Goal: Navigation & Orientation: Find specific page/section

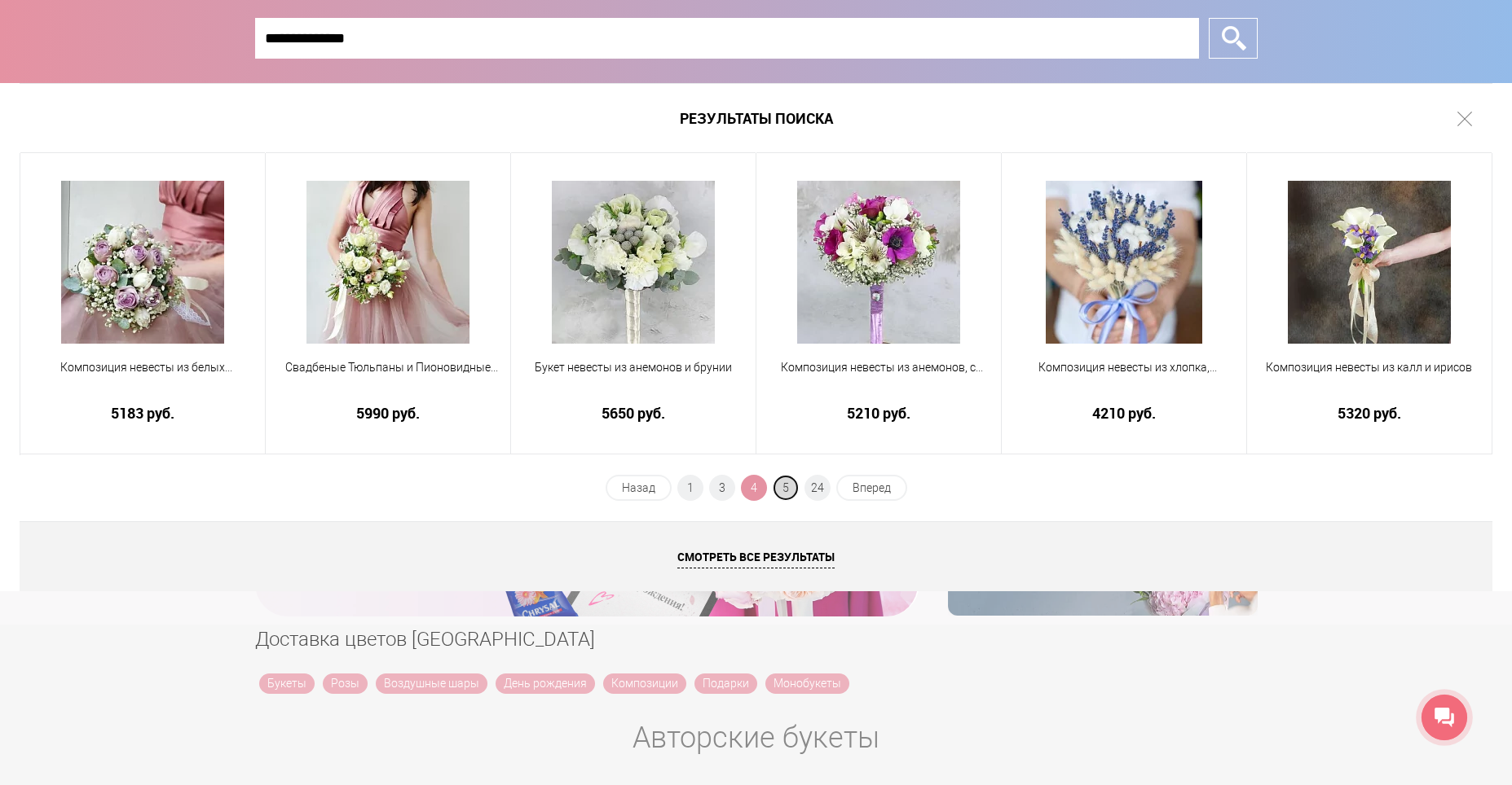
click at [789, 482] on span "5" at bounding box center [785, 488] width 26 height 26
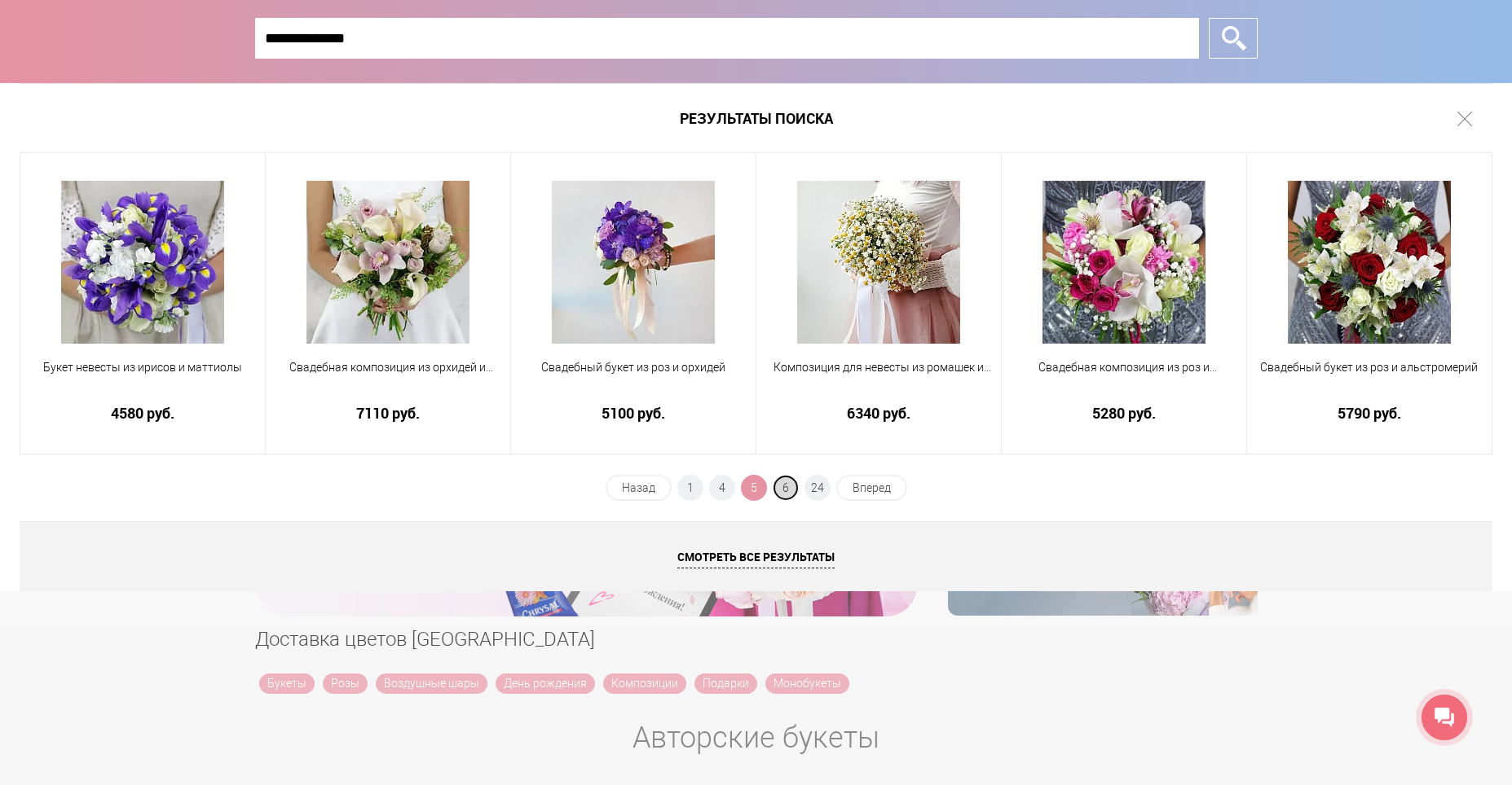
click at [791, 489] on span "6" at bounding box center [785, 488] width 26 height 26
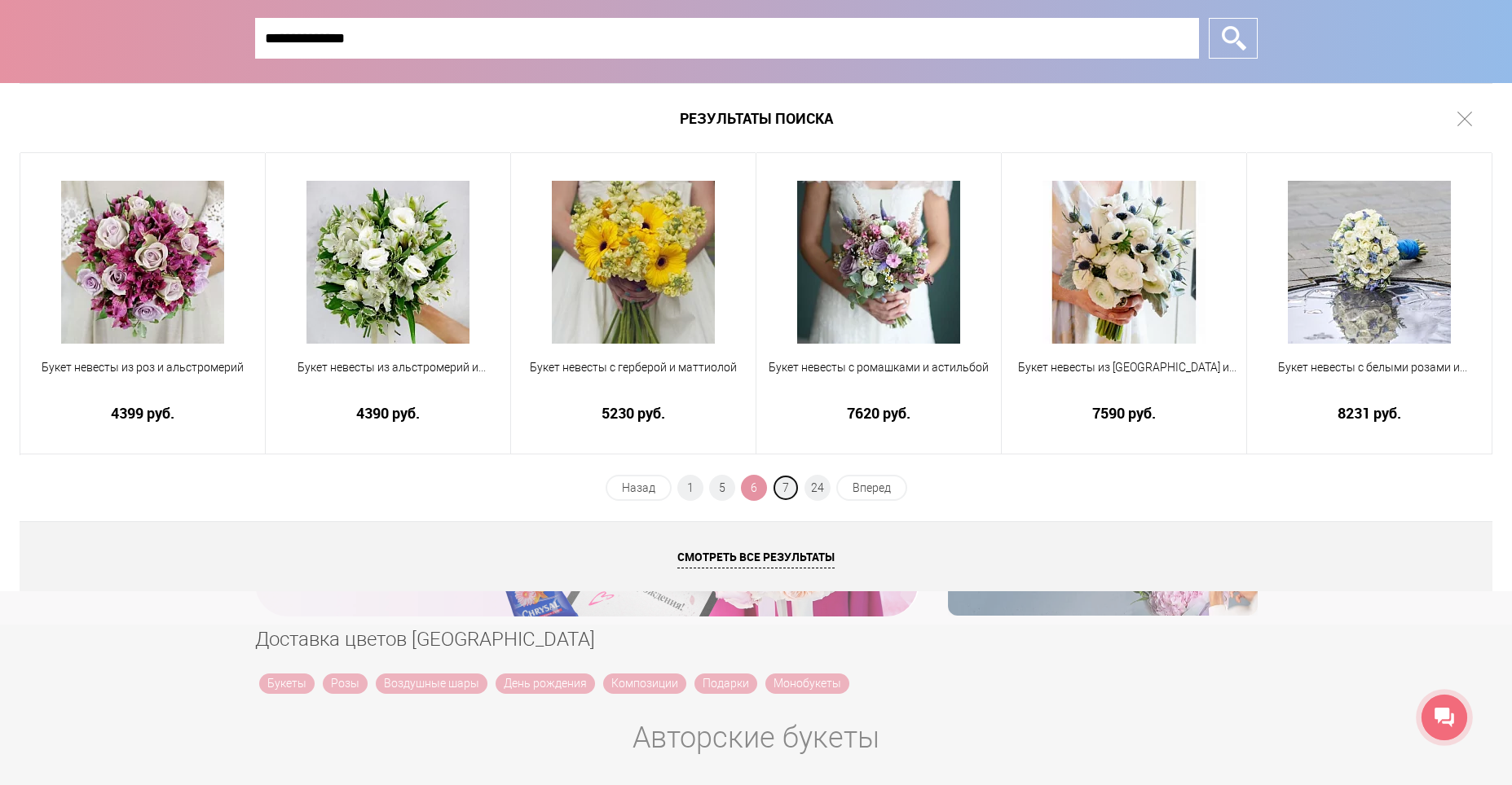
click at [791, 489] on span "7" at bounding box center [785, 488] width 26 height 26
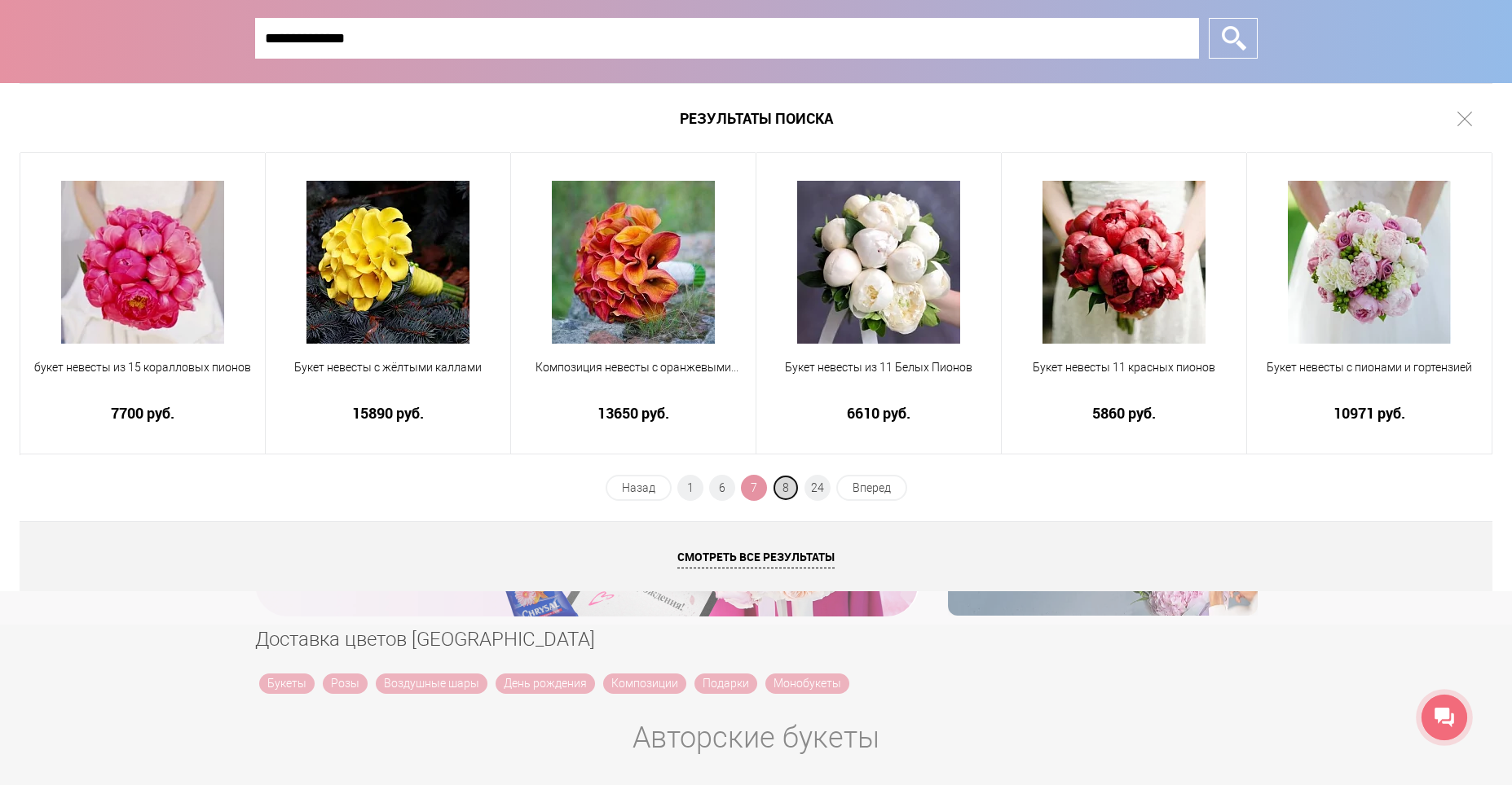
click at [791, 483] on span "8" at bounding box center [785, 488] width 26 height 26
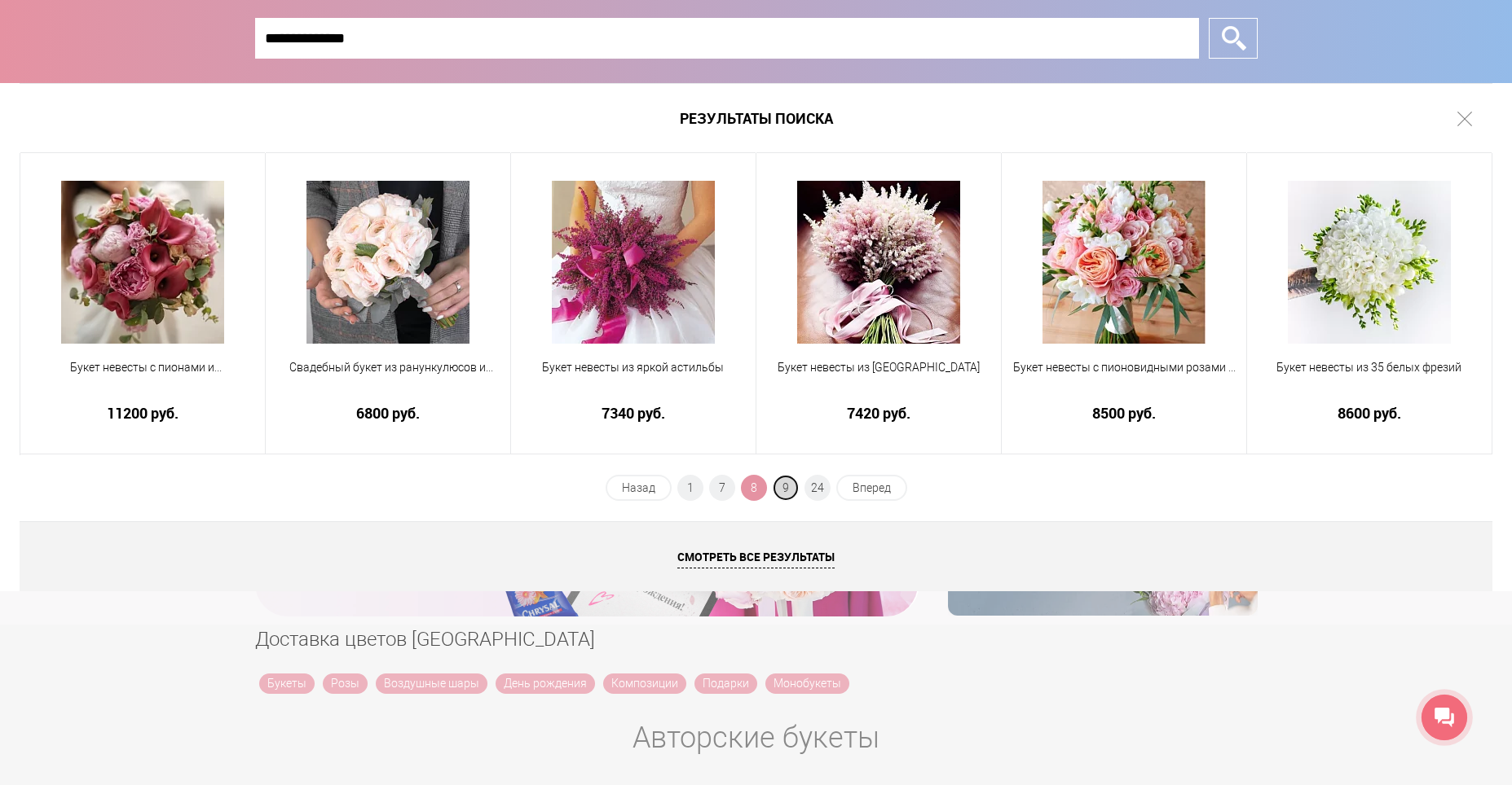
click at [791, 481] on span "9" at bounding box center [785, 488] width 26 height 26
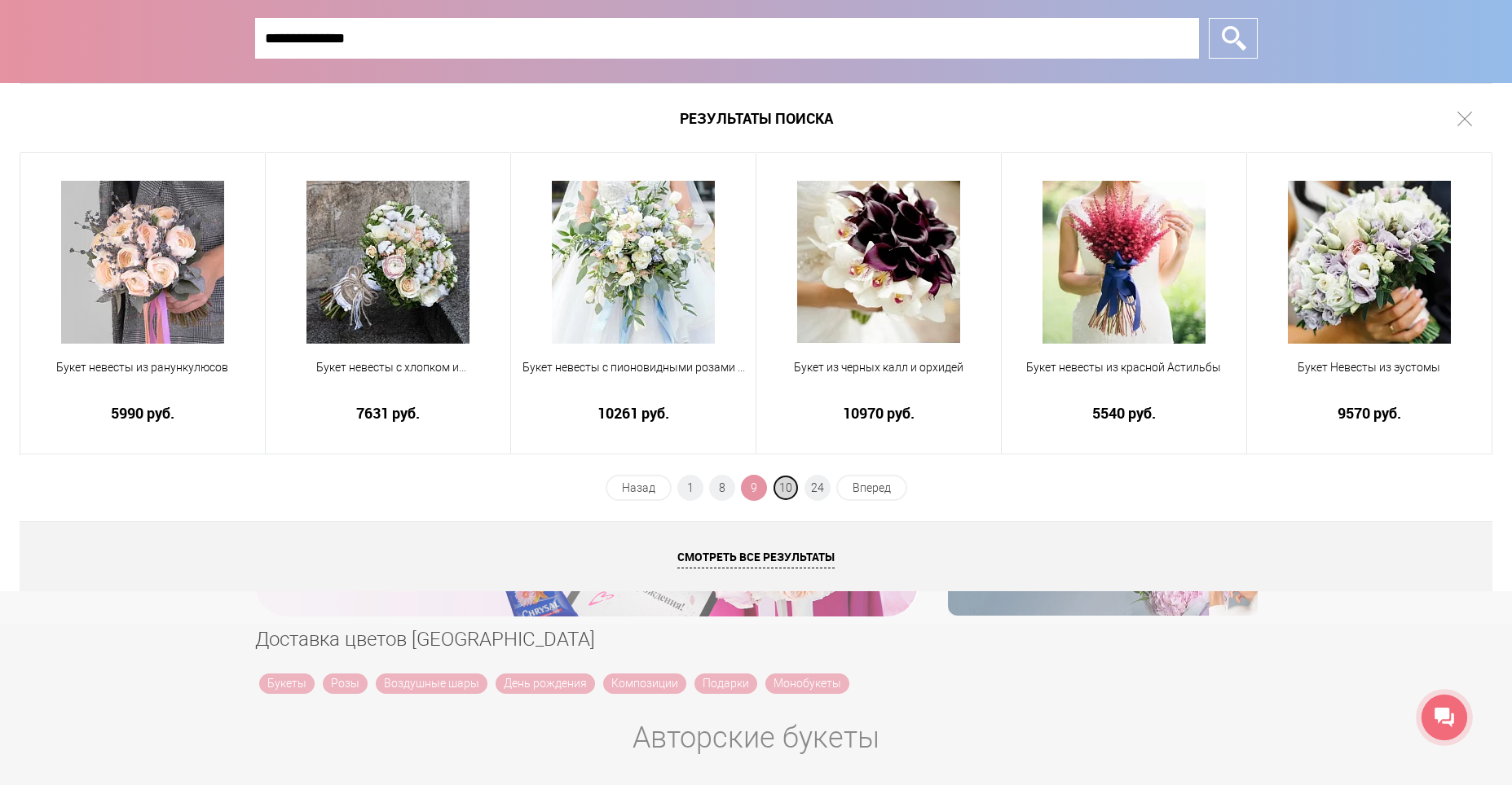
click at [791, 488] on span "10" at bounding box center [785, 488] width 26 height 26
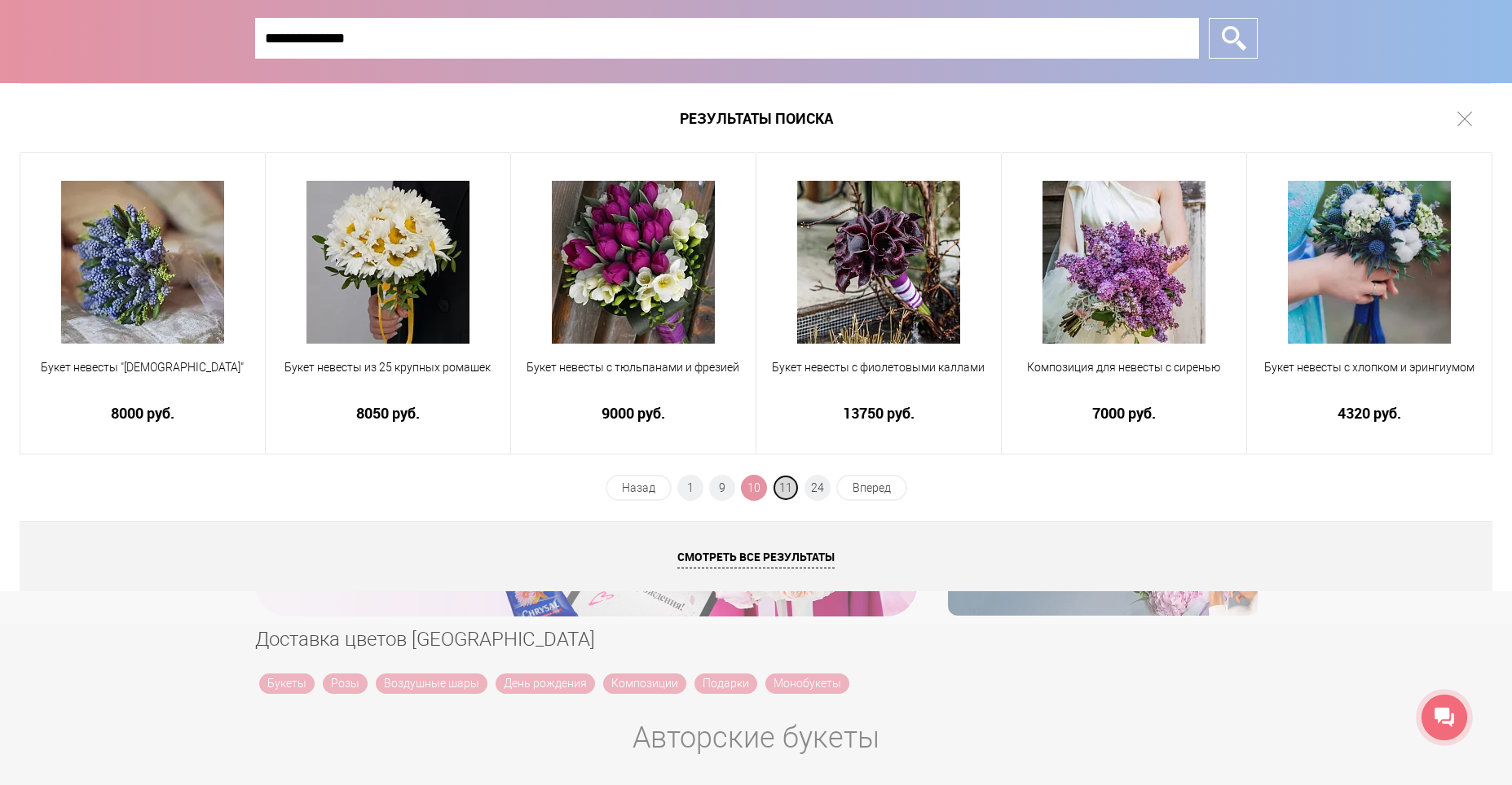
click at [784, 483] on span "11" at bounding box center [785, 488] width 26 height 26
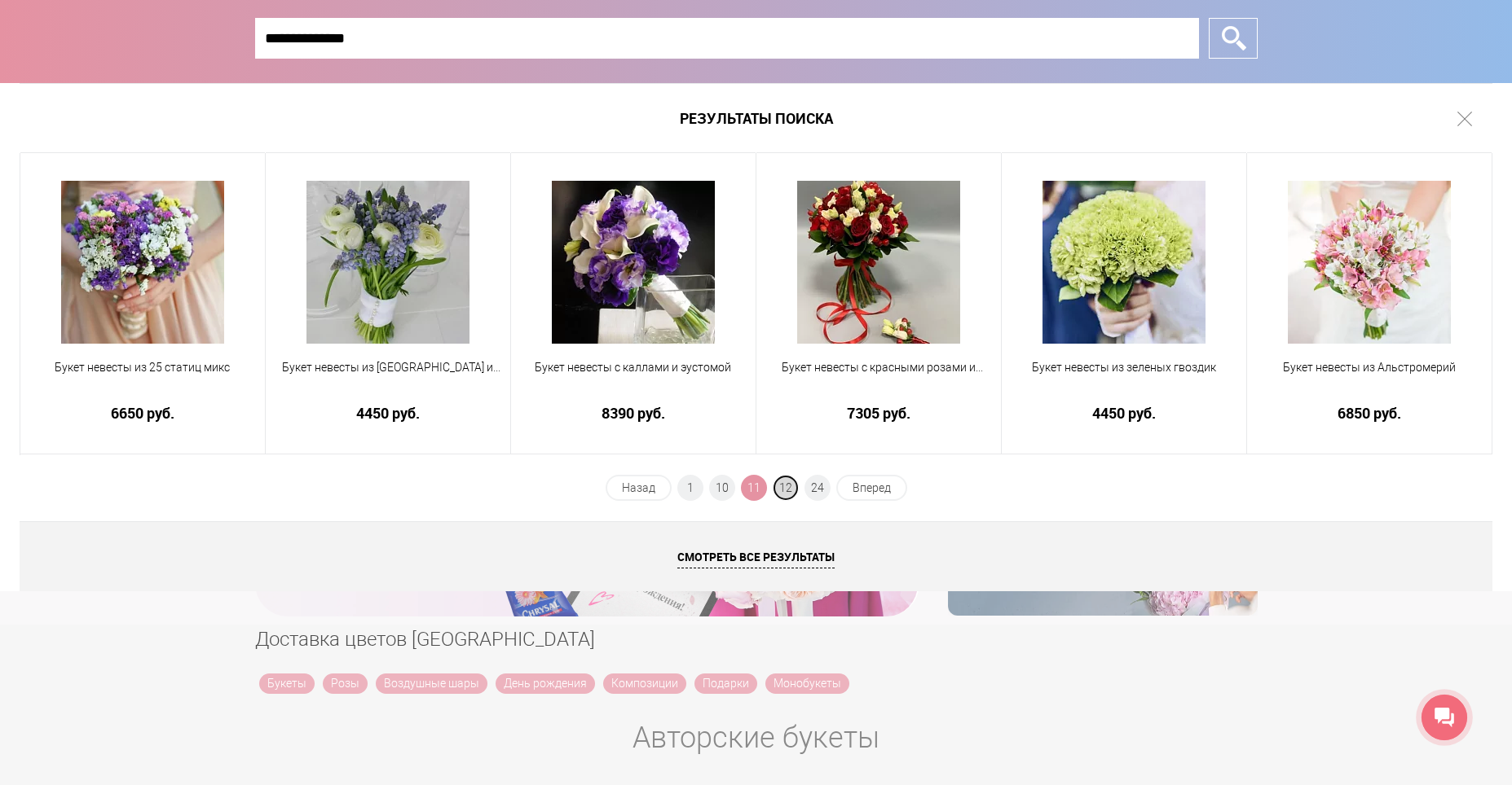
click at [790, 486] on span "12" at bounding box center [785, 488] width 26 height 26
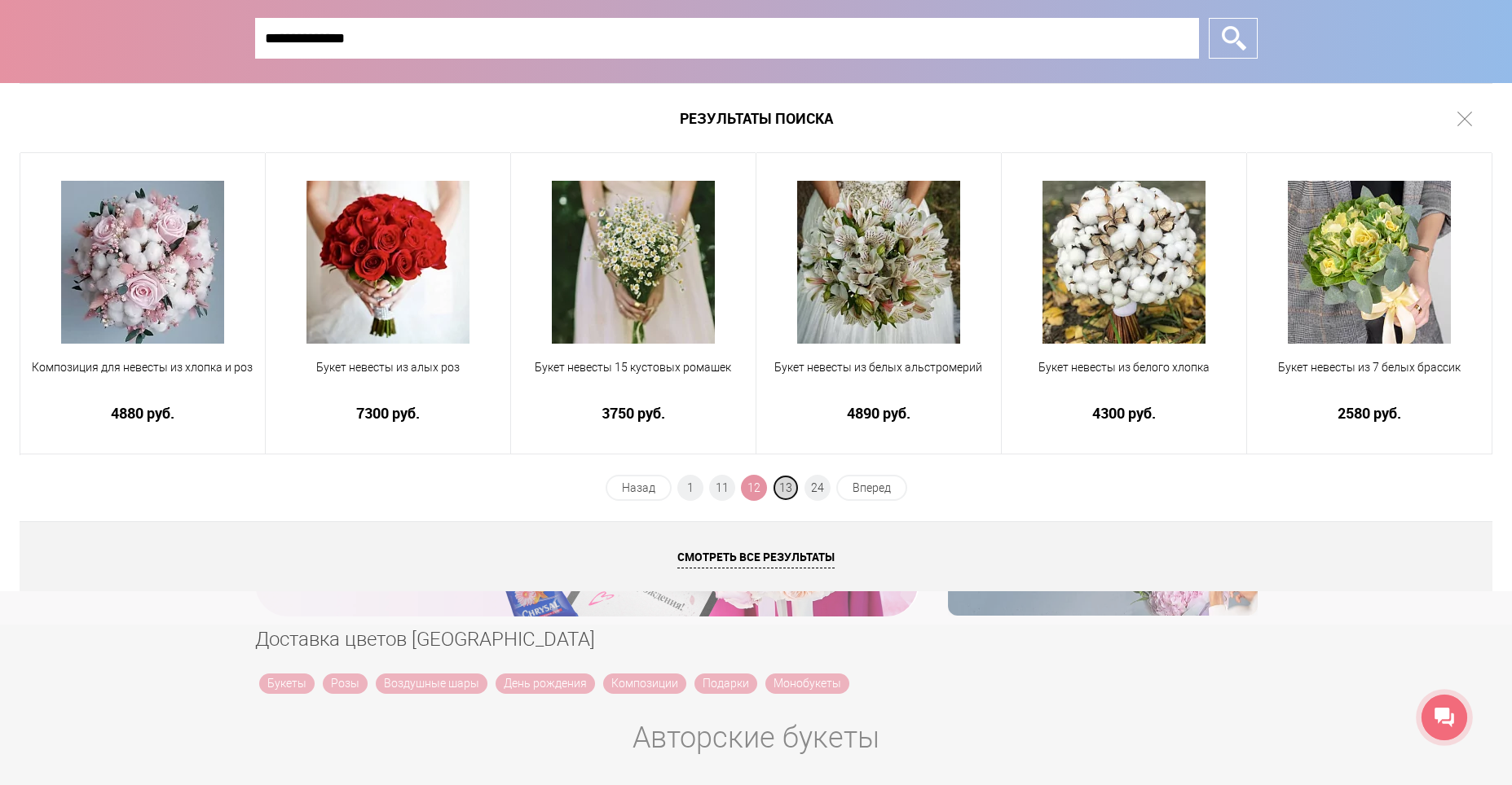
click at [790, 488] on span "13" at bounding box center [785, 488] width 26 height 26
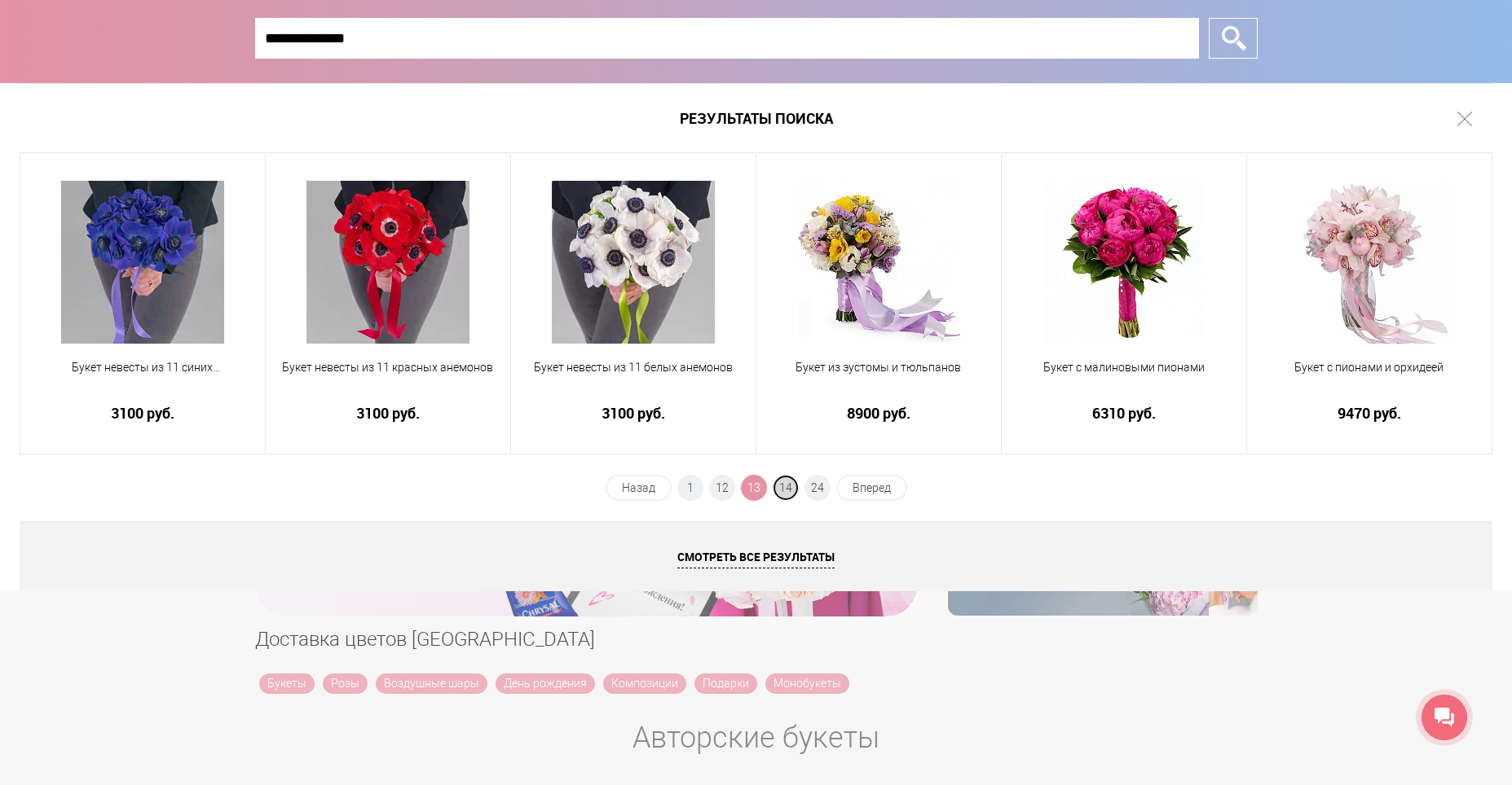
click at [790, 484] on span "14" at bounding box center [785, 488] width 26 height 26
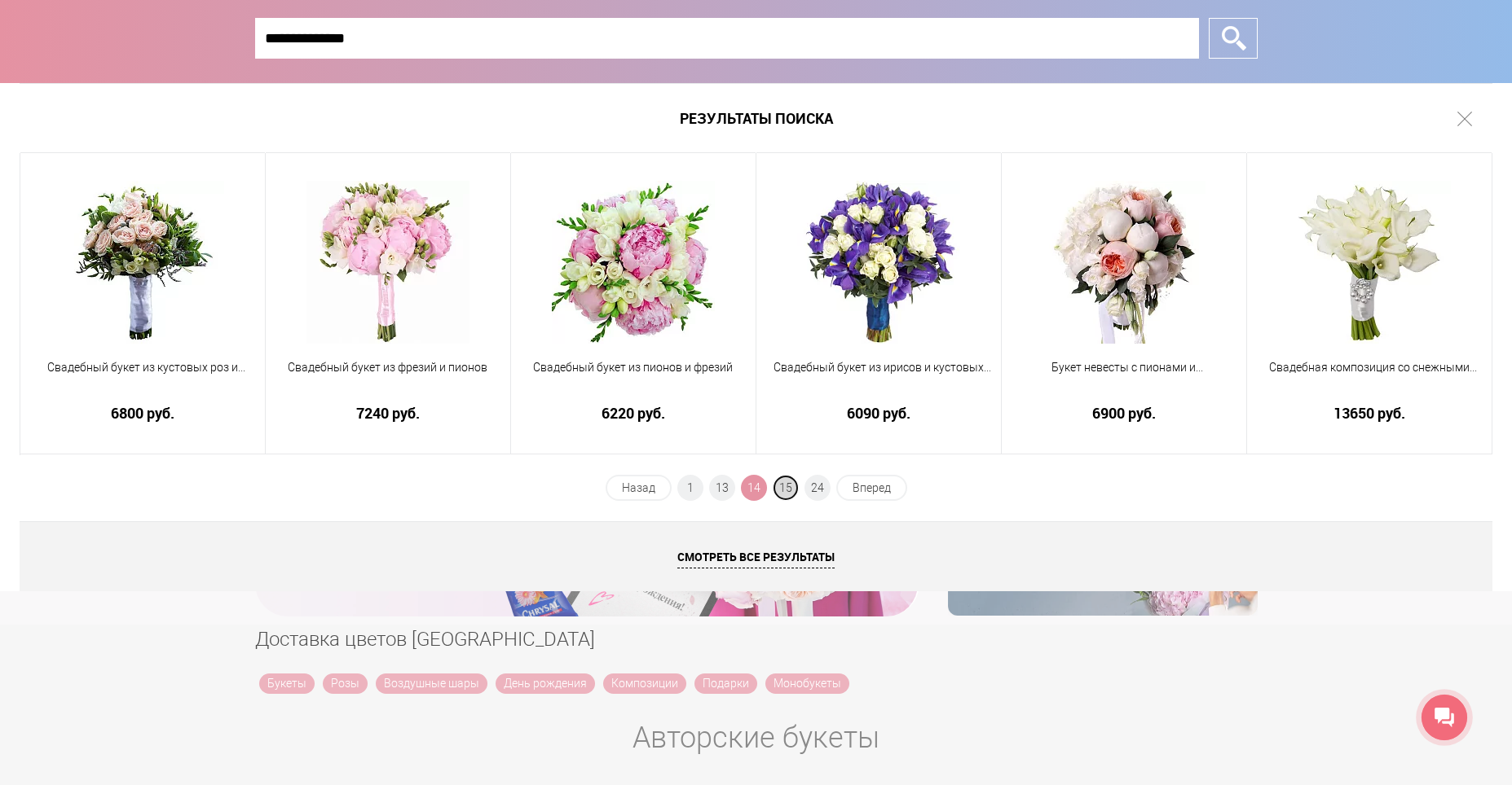
click at [788, 482] on span "15" at bounding box center [785, 488] width 26 height 26
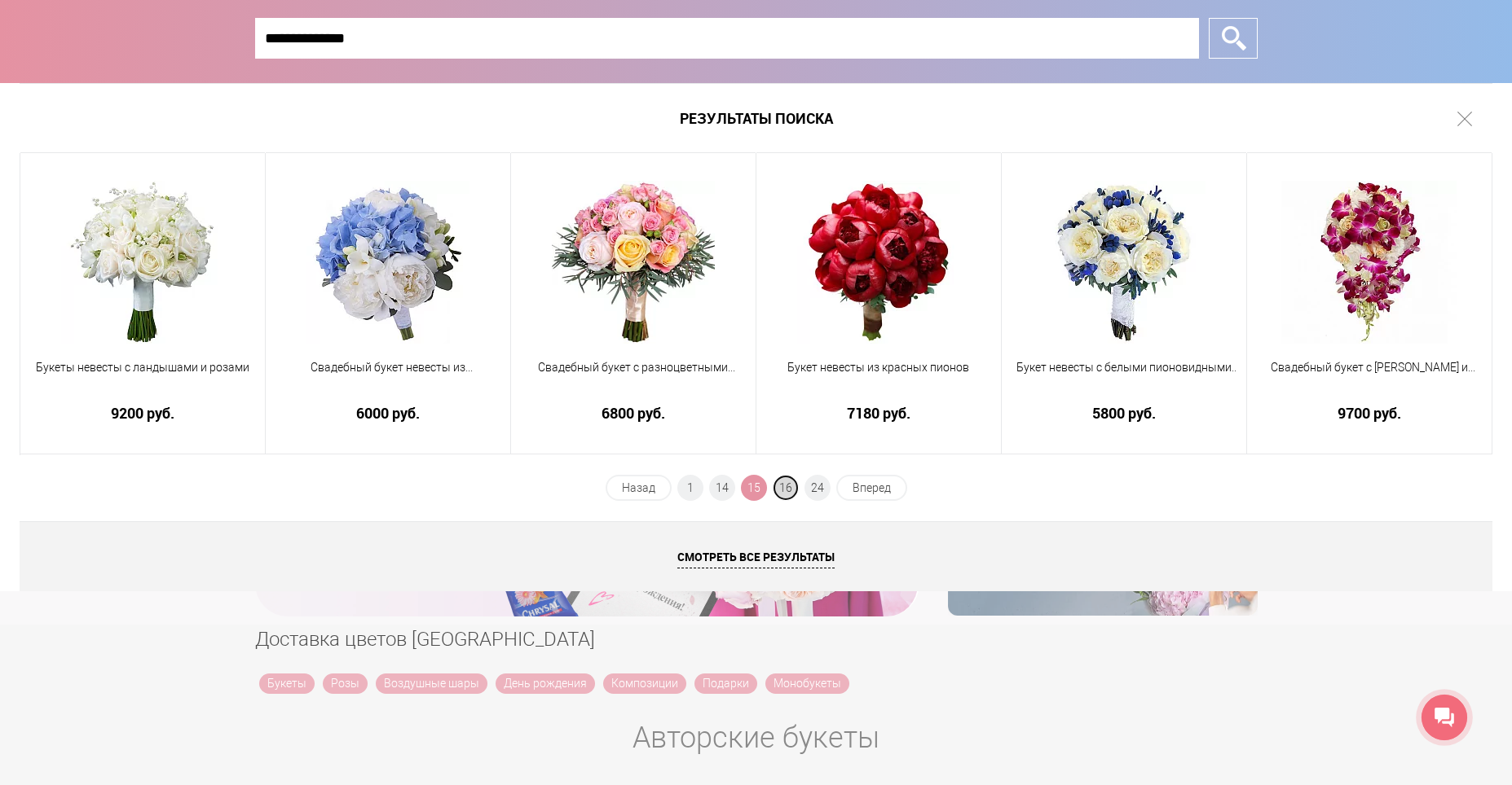
click at [789, 482] on span "16" at bounding box center [785, 488] width 26 height 26
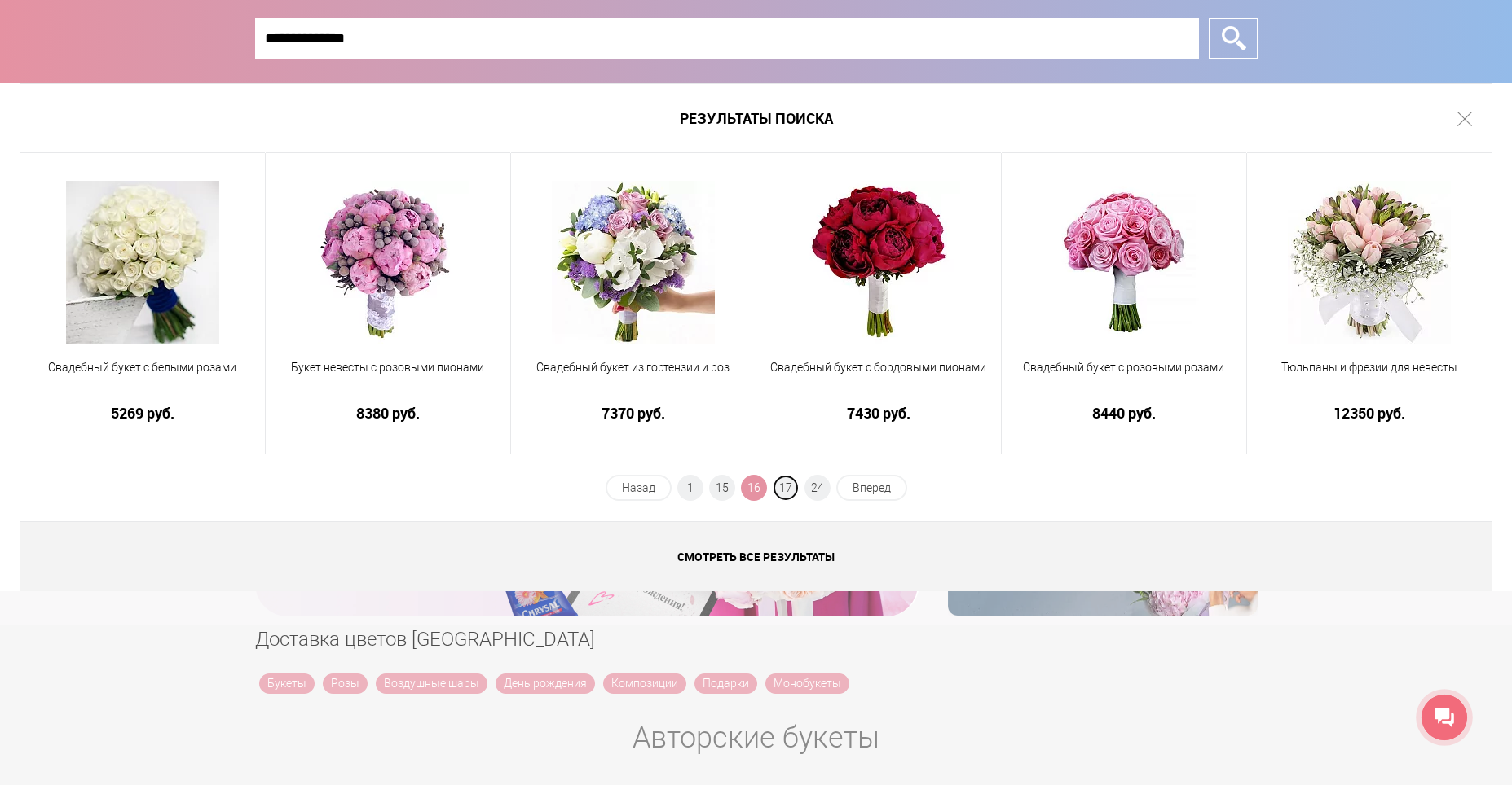
click at [789, 482] on span "17" at bounding box center [785, 488] width 26 height 26
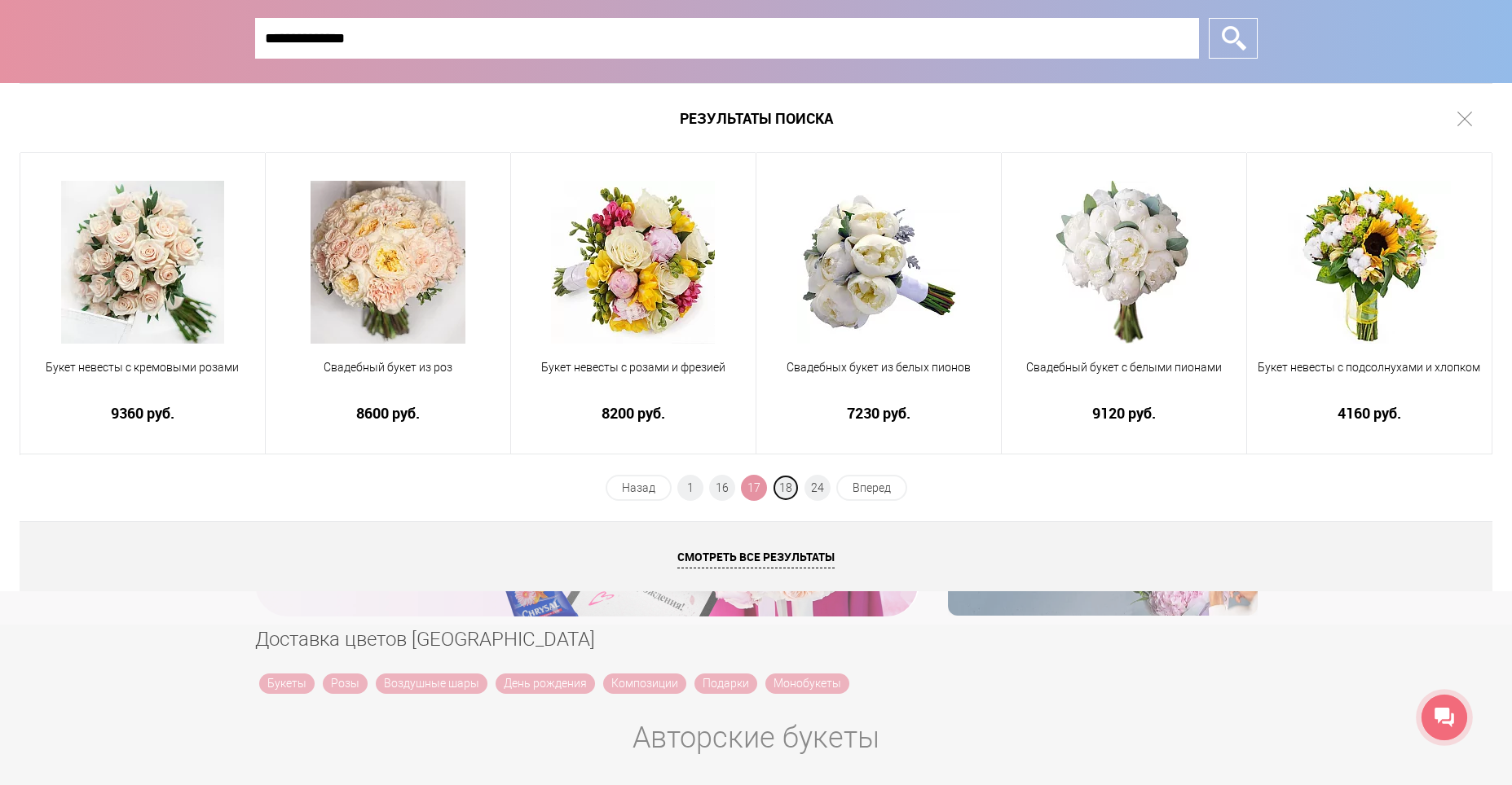
click at [789, 482] on span "18" at bounding box center [785, 488] width 26 height 26
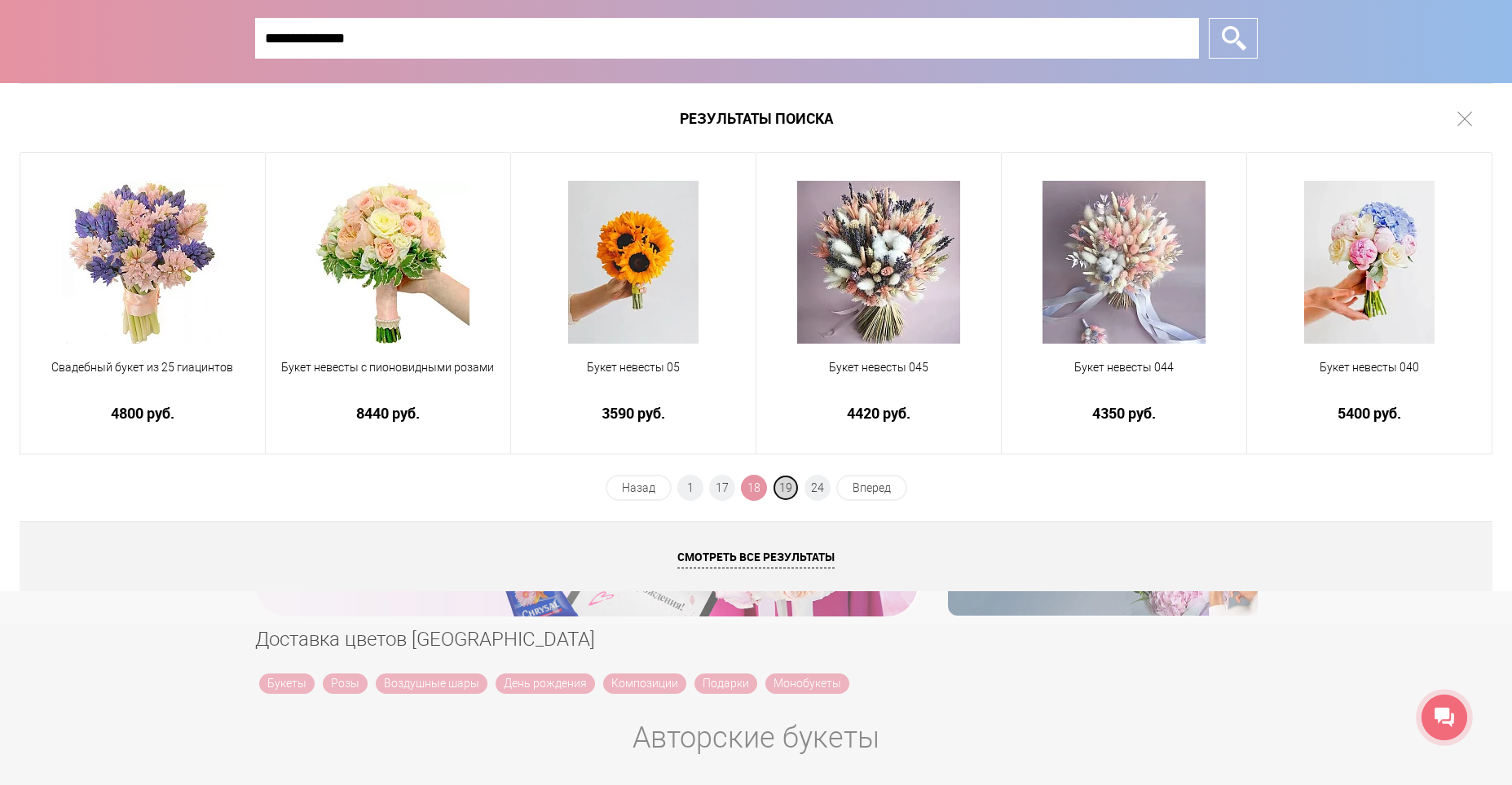
click at [789, 480] on span "19" at bounding box center [785, 488] width 26 height 26
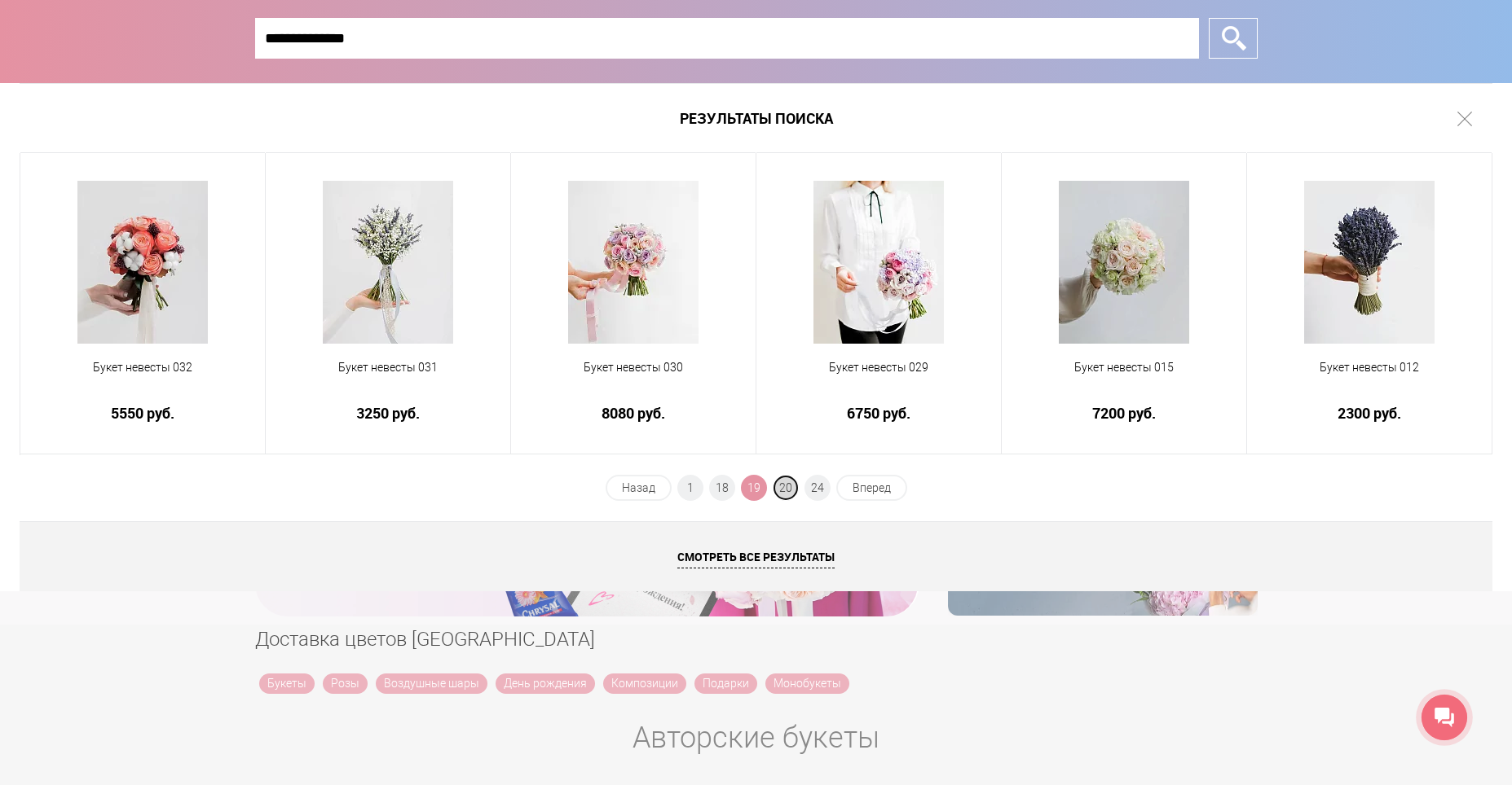
click at [789, 480] on span "20" at bounding box center [785, 488] width 26 height 26
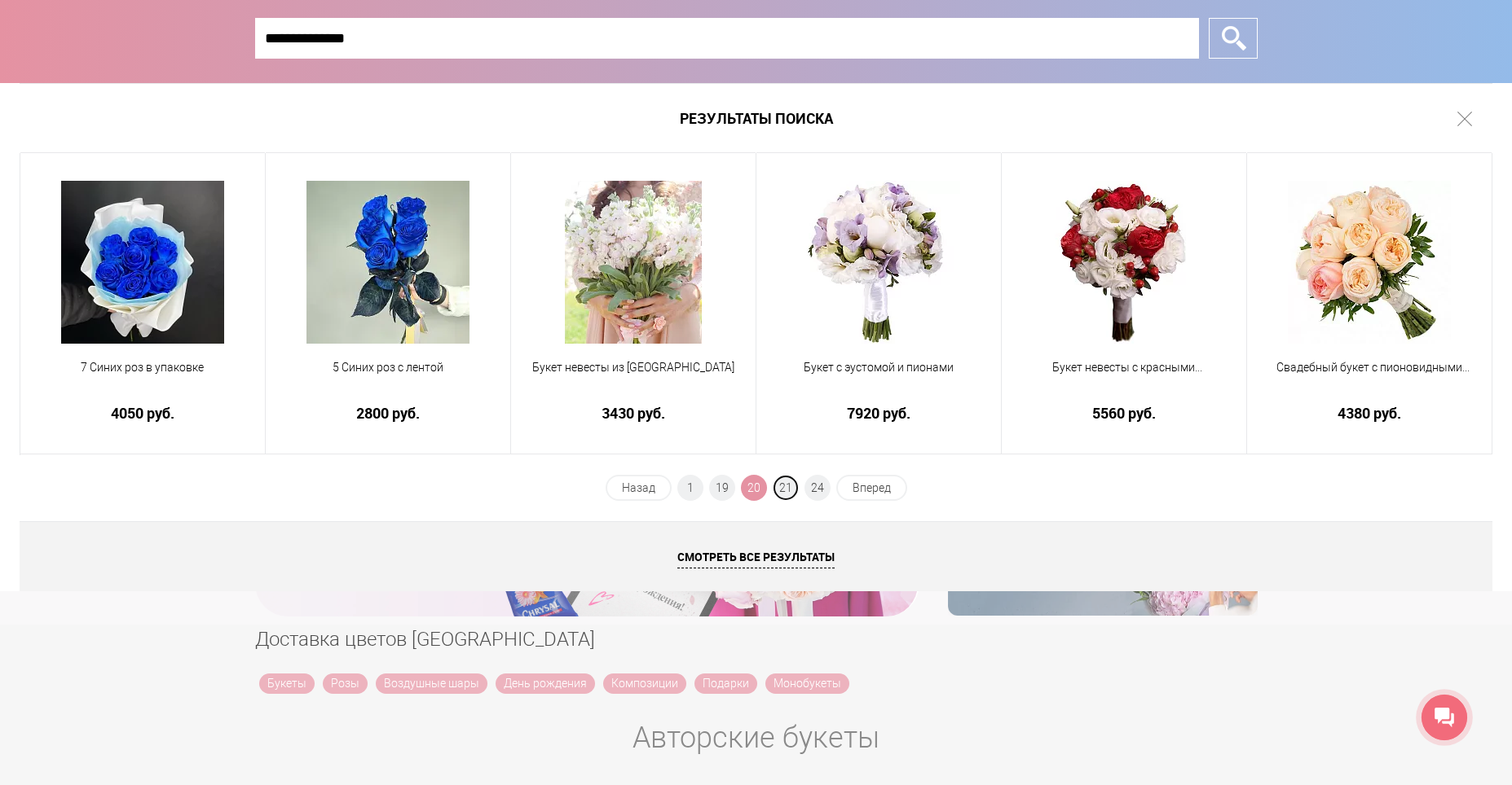
click at [789, 480] on span "21" at bounding box center [785, 488] width 26 height 26
